Goal: Transaction & Acquisition: Purchase product/service

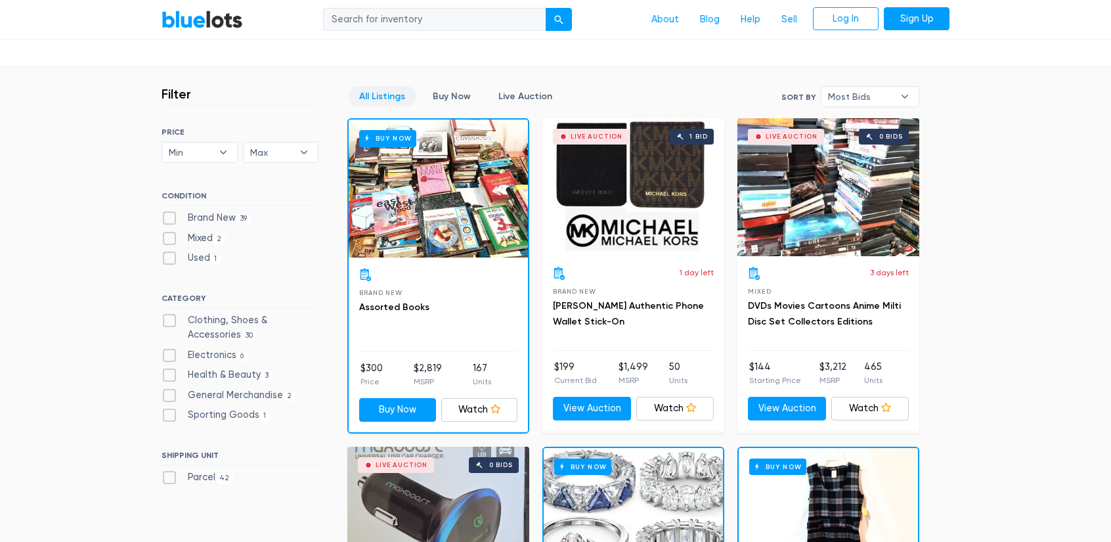
scroll to position [282, 0]
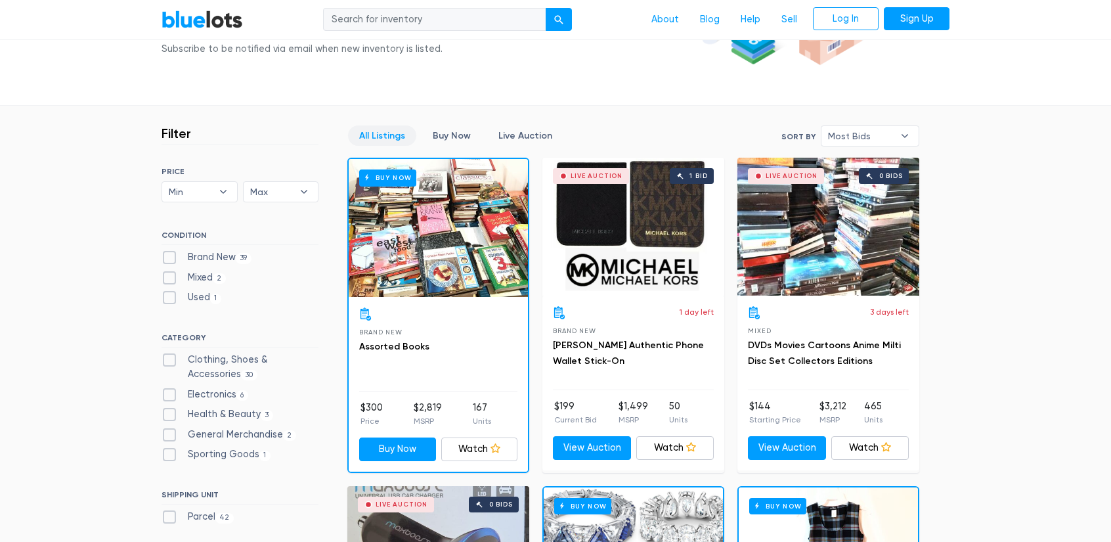
click at [173, 360] on label "Clothing, Shoes & Accessories 30" at bounding box center [240, 367] width 157 height 28
click at [170, 360] on Accessories"] "Clothing, Shoes & Accessories 30" at bounding box center [166, 357] width 9 height 9
checkbox Accessories"] "true"
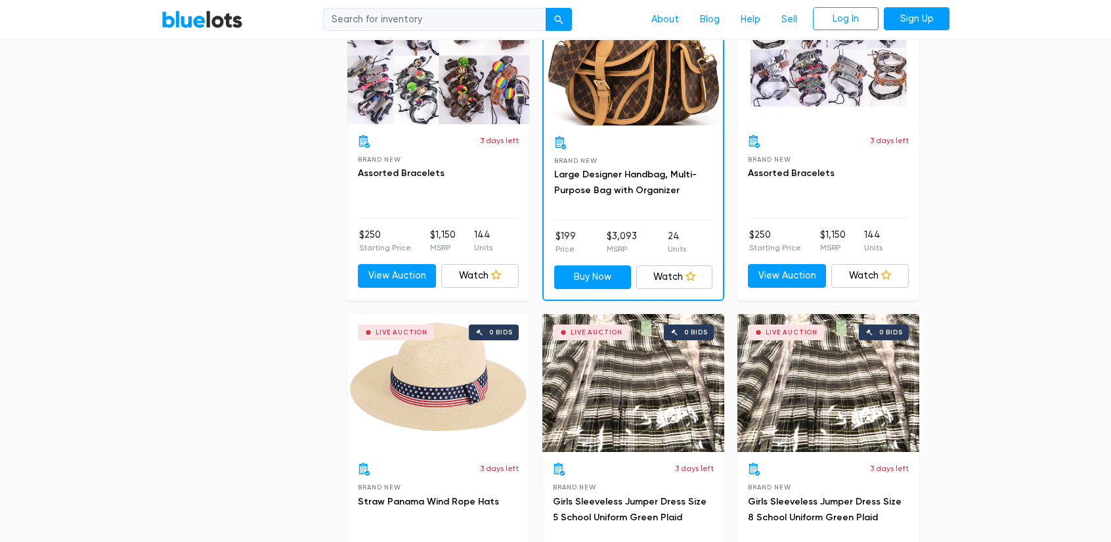
scroll to position [944, 0]
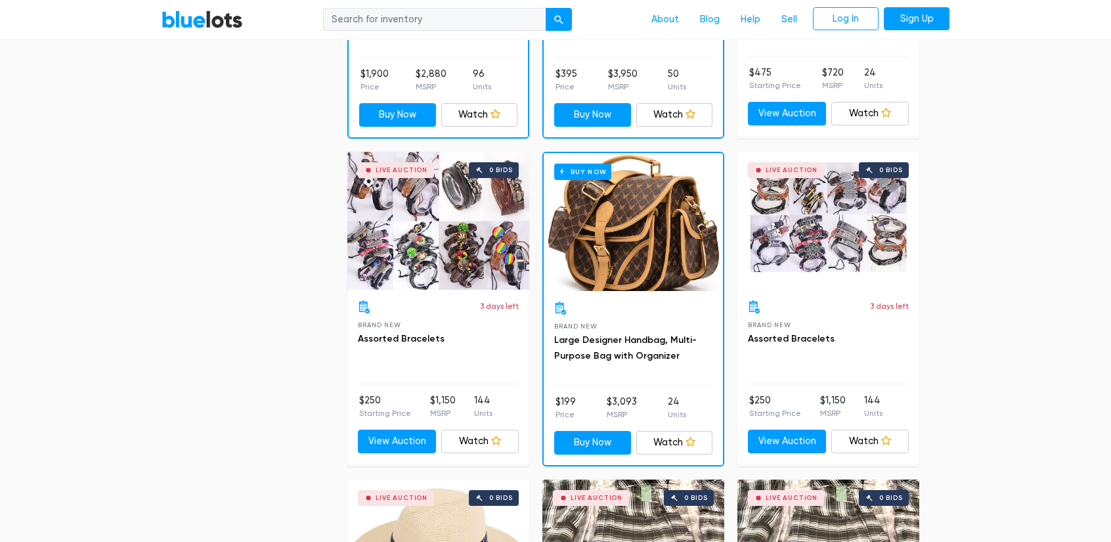
click at [651, 261] on div "Buy Now" at bounding box center [633, 222] width 179 height 138
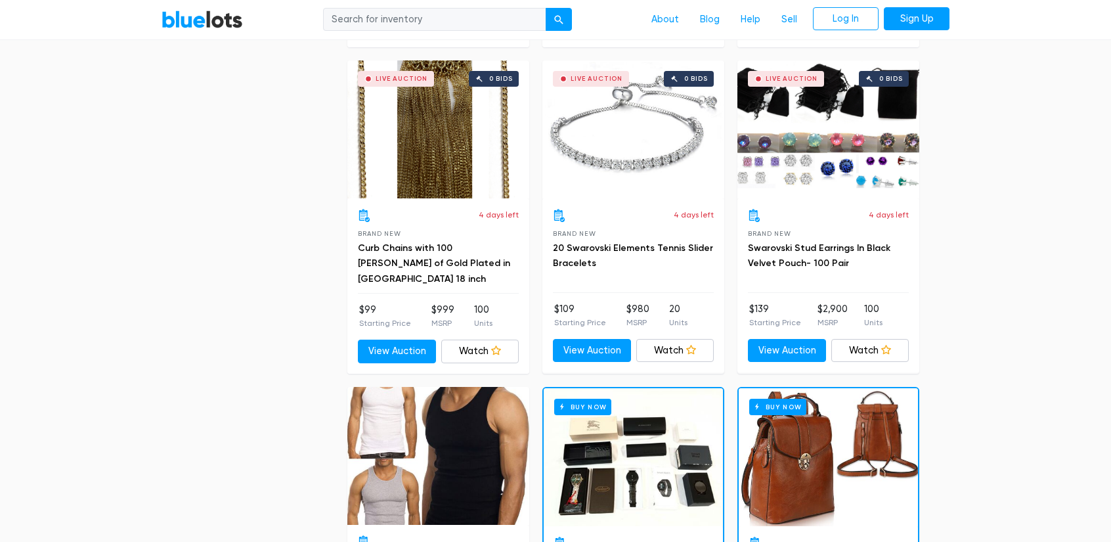
scroll to position [3899, 0]
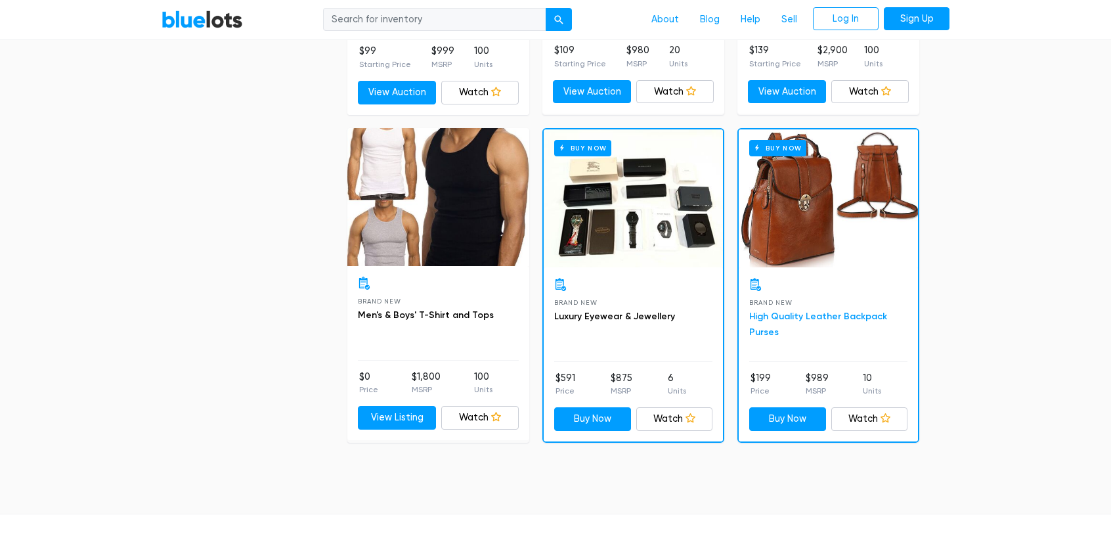
click at [806, 313] on link "High Quality Leather Backpack Purses" at bounding box center [818, 324] width 138 height 27
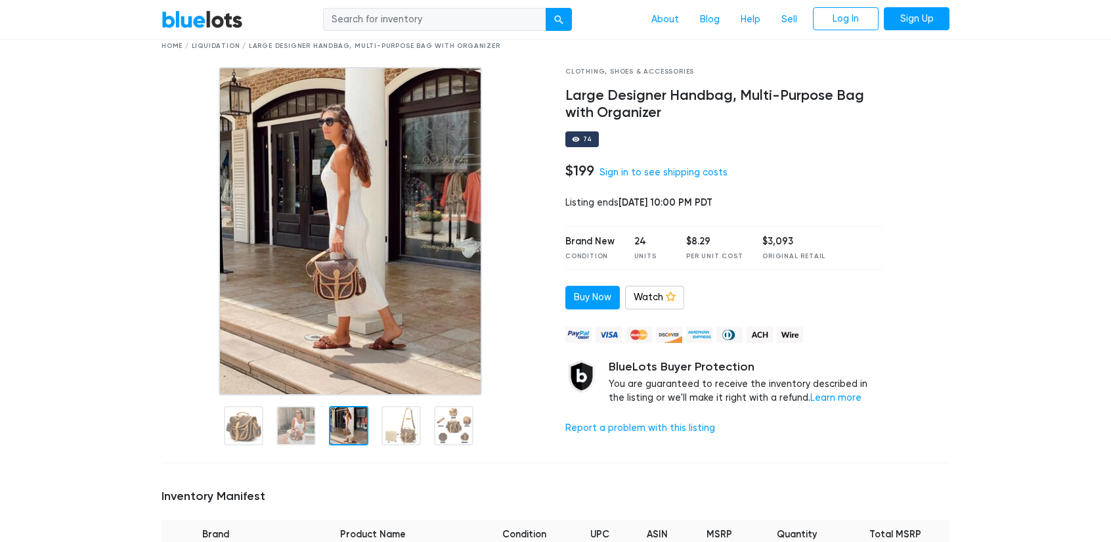
scroll to position [66, 0]
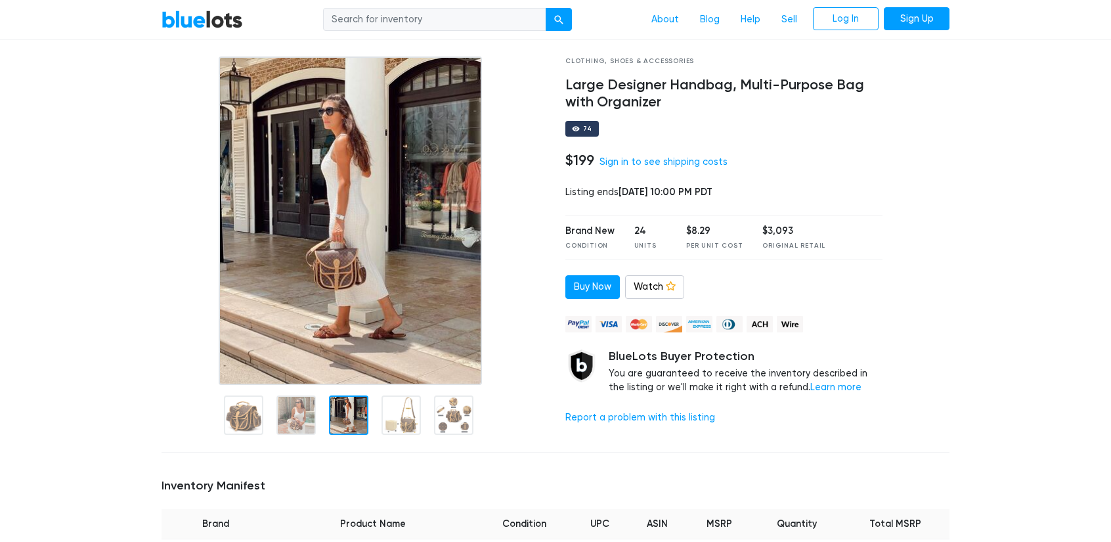
click at [393, 429] on div at bounding box center [400, 414] width 39 height 39
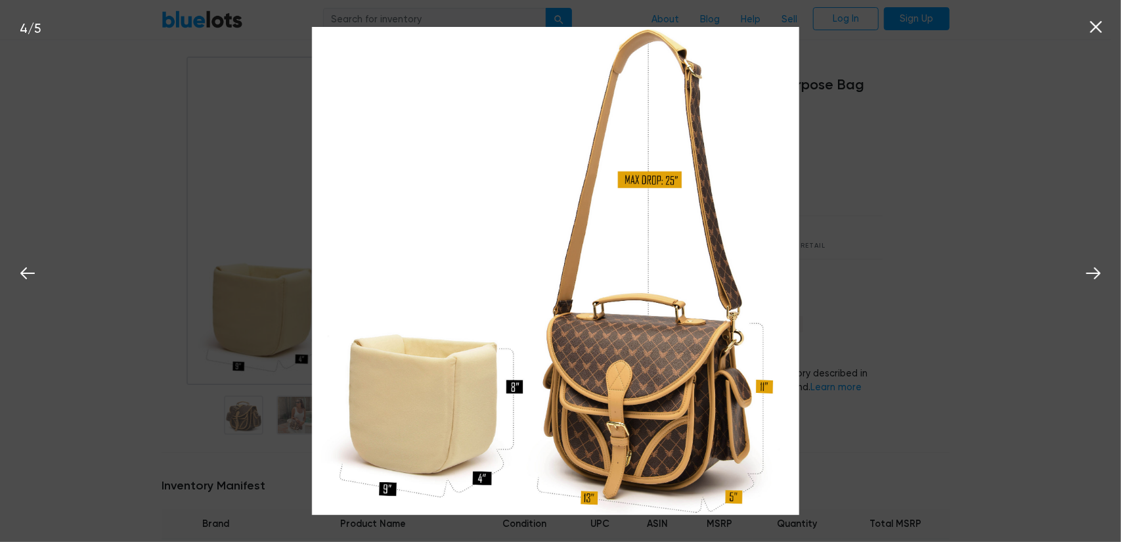
click at [940, 295] on div "4 / 5" at bounding box center [560, 271] width 1121 height 542
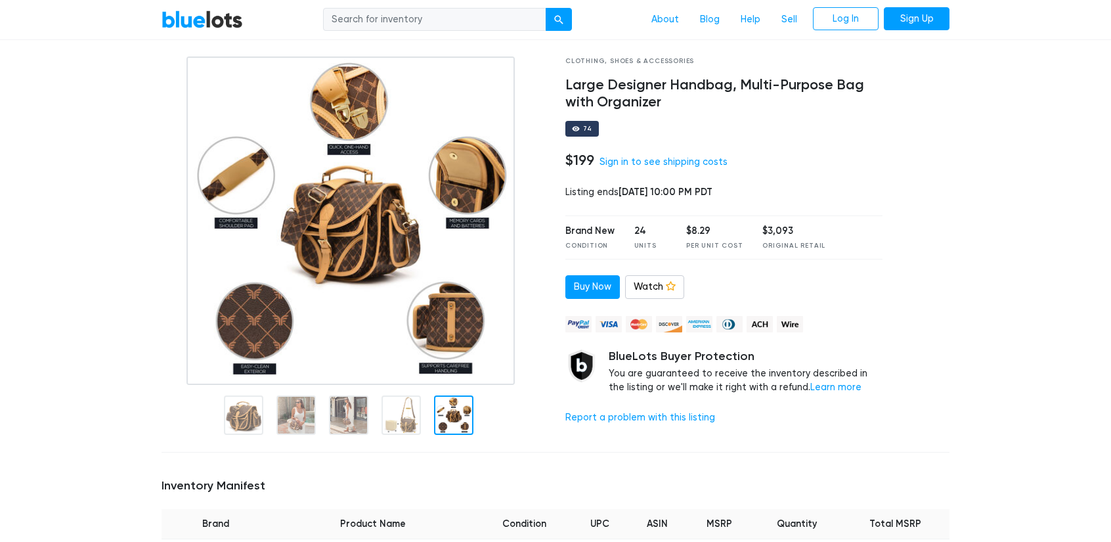
click at [428, 412] on div at bounding box center [354, 413] width 384 height 57
